Goal: Information Seeking & Learning: Find specific fact

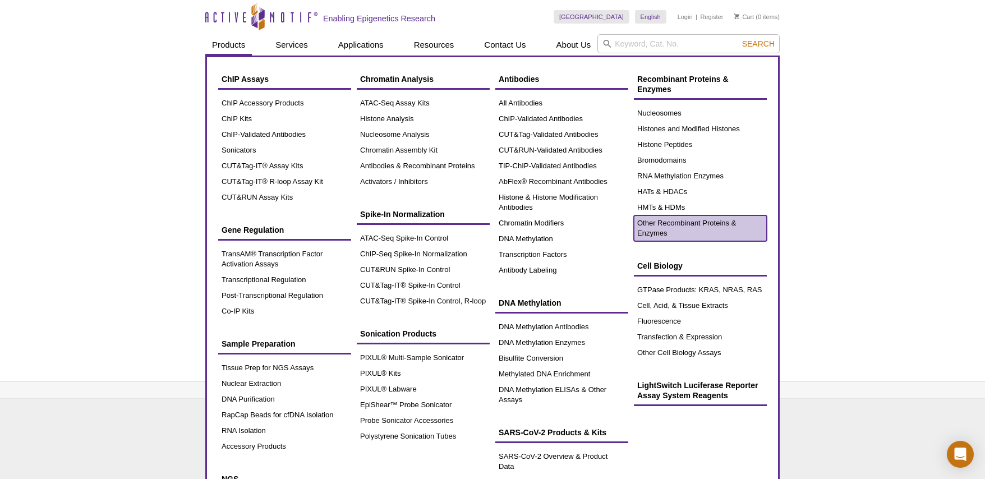
click at [668, 228] on link "Other Recombinant Proteins & Enzymes" at bounding box center [700, 228] width 133 height 26
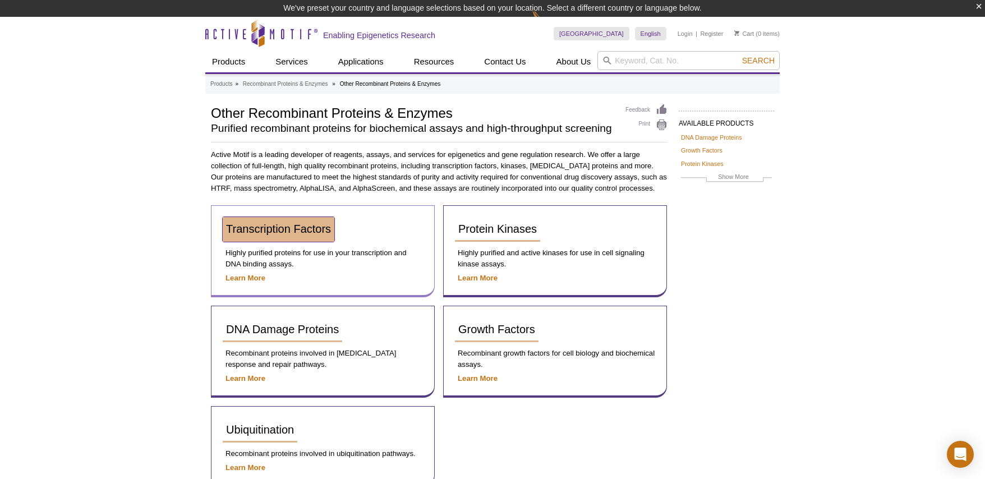
click at [263, 236] on link "Transcription Factors" at bounding box center [279, 229] width 112 height 25
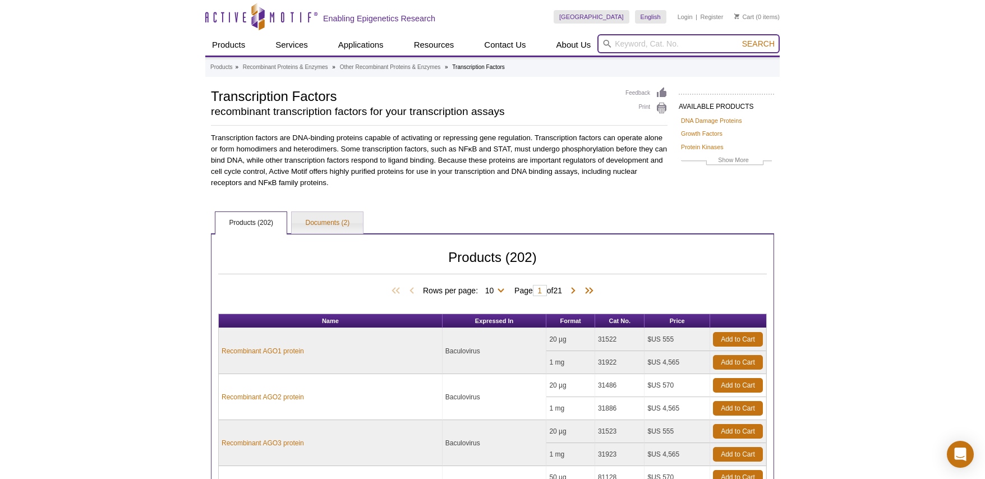
click at [654, 42] on input "search" at bounding box center [688, 43] width 182 height 19
type input "recombinant c-myc"
click at [756, 40] on span "Search" at bounding box center [758, 43] width 33 height 9
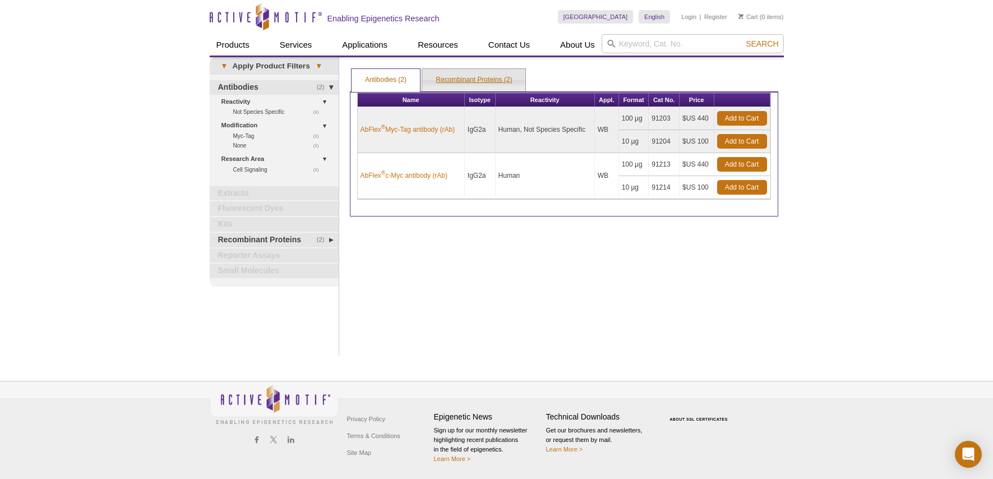
click at [457, 83] on link "Recombinant Proteins (2)" at bounding box center [473, 80] width 103 height 22
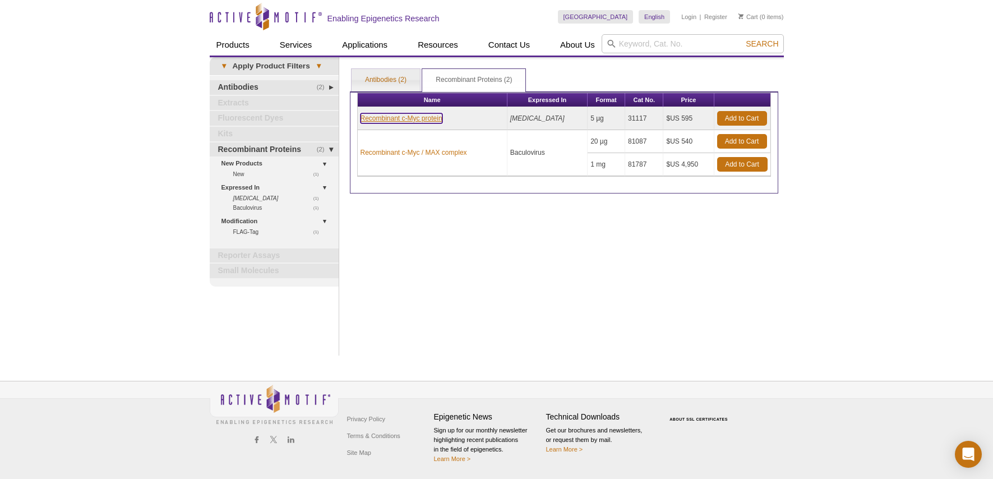
click at [386, 119] on link "Recombinant c-Myc protein" at bounding box center [402, 118] width 82 height 10
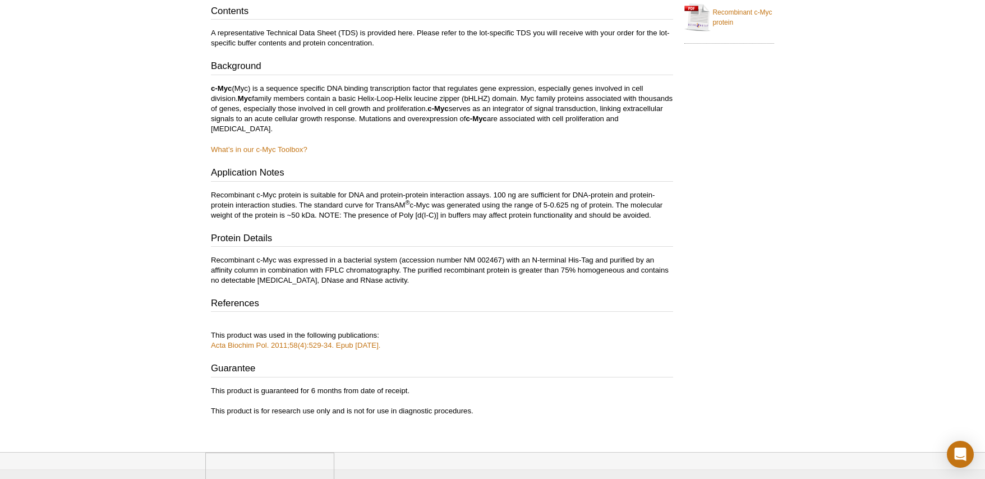
scroll to position [224, 0]
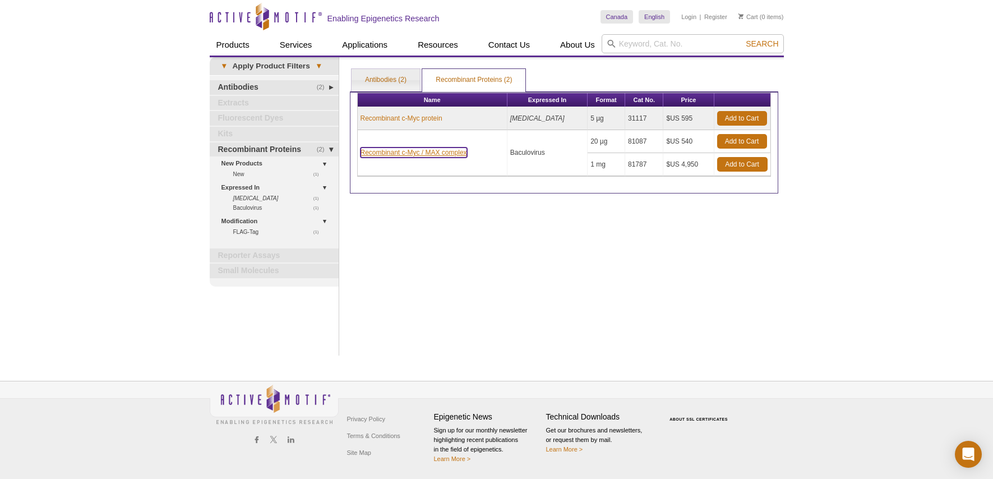
click at [415, 154] on link "Recombinant c-Myc / MAX complex" at bounding box center [414, 153] width 107 height 10
